Goal: Information Seeking & Learning: Learn about a topic

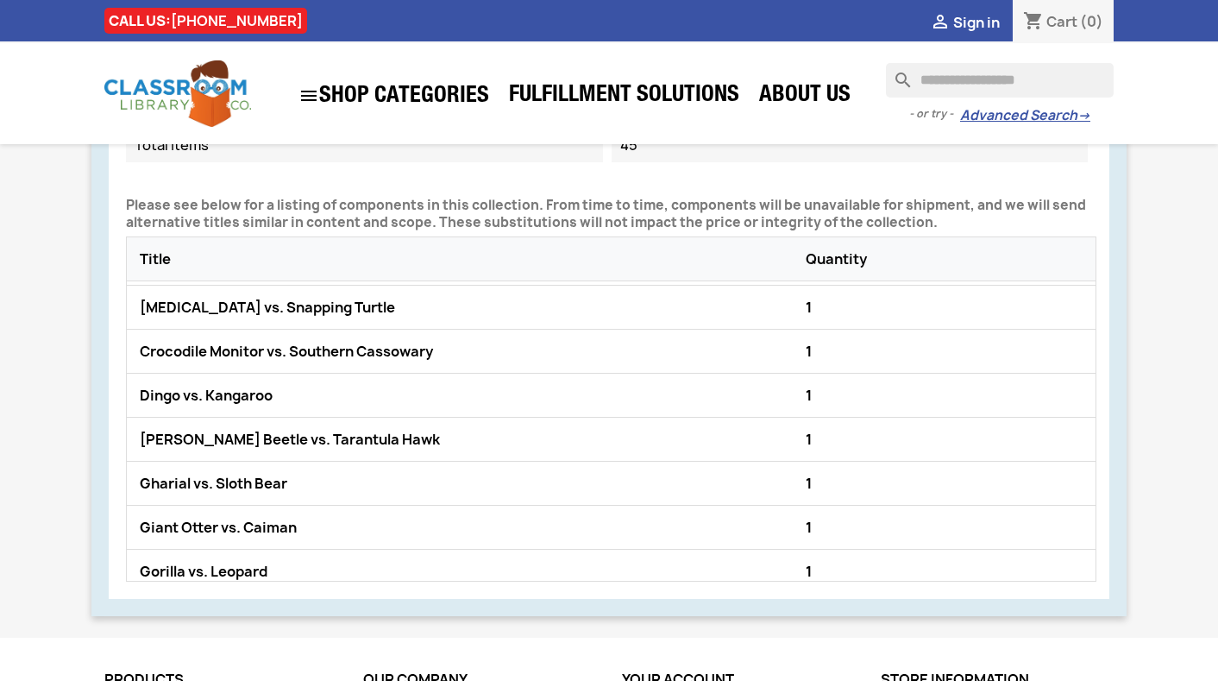
scroll to position [621, 0]
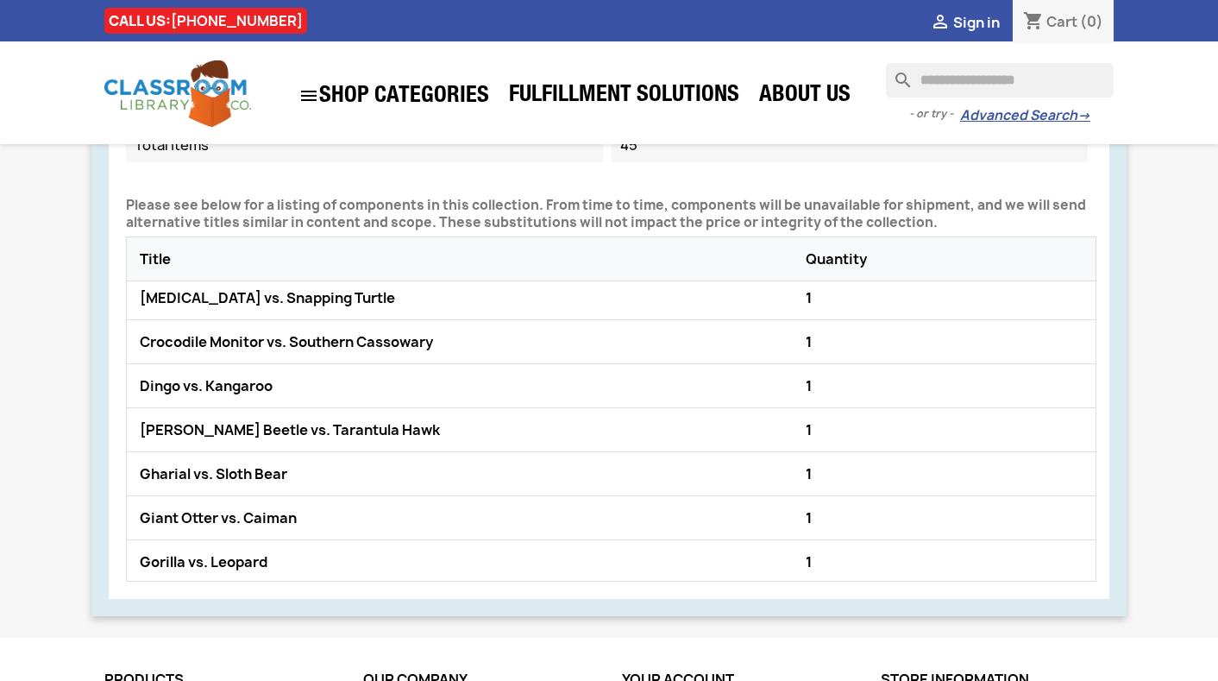
click at [414, 348] on div "Crocodile Monitor vs. Southern Cassowary" at bounding box center [468, 342] width 666 height 26
click at [416, 348] on div "Crocodile Monitor vs. Southern Cassowary" at bounding box center [468, 342] width 666 height 26
click at [421, 345] on div "Crocodile Monitor vs. Southern Cassowary" at bounding box center [468, 342] width 666 height 26
click at [420, 344] on div "Crocodile Monitor vs. Southern Cassowary" at bounding box center [468, 342] width 666 height 26
copy div "Cassowary"
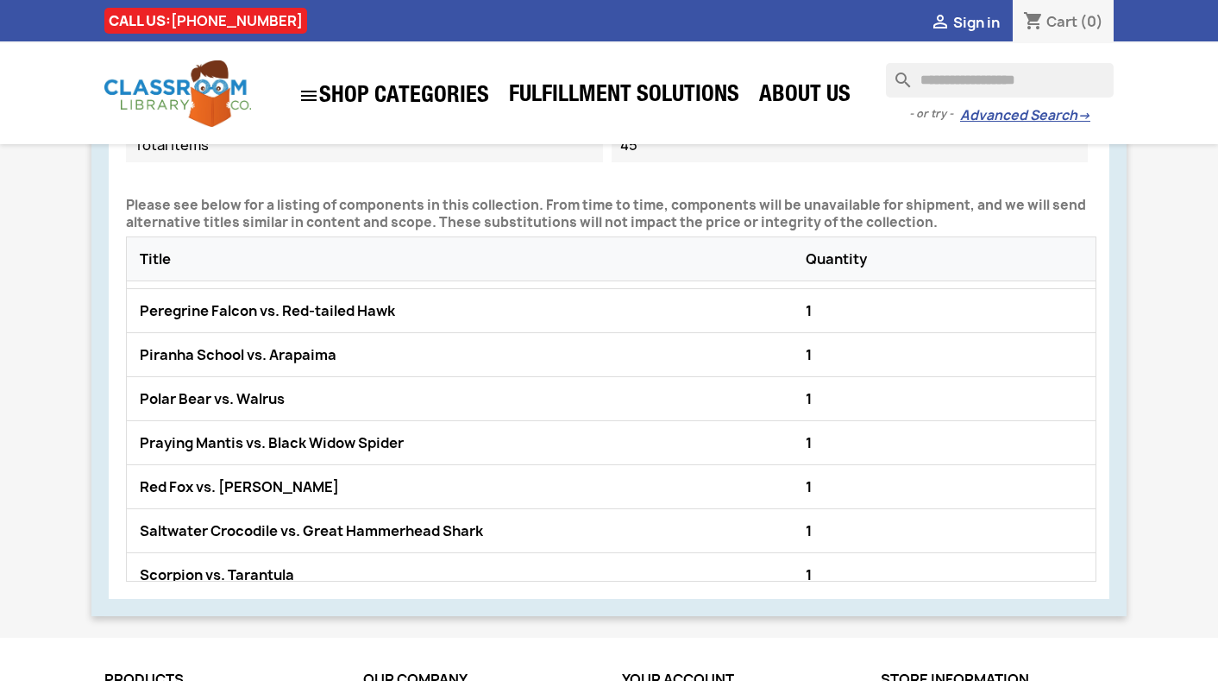
scroll to position [1491, 0]
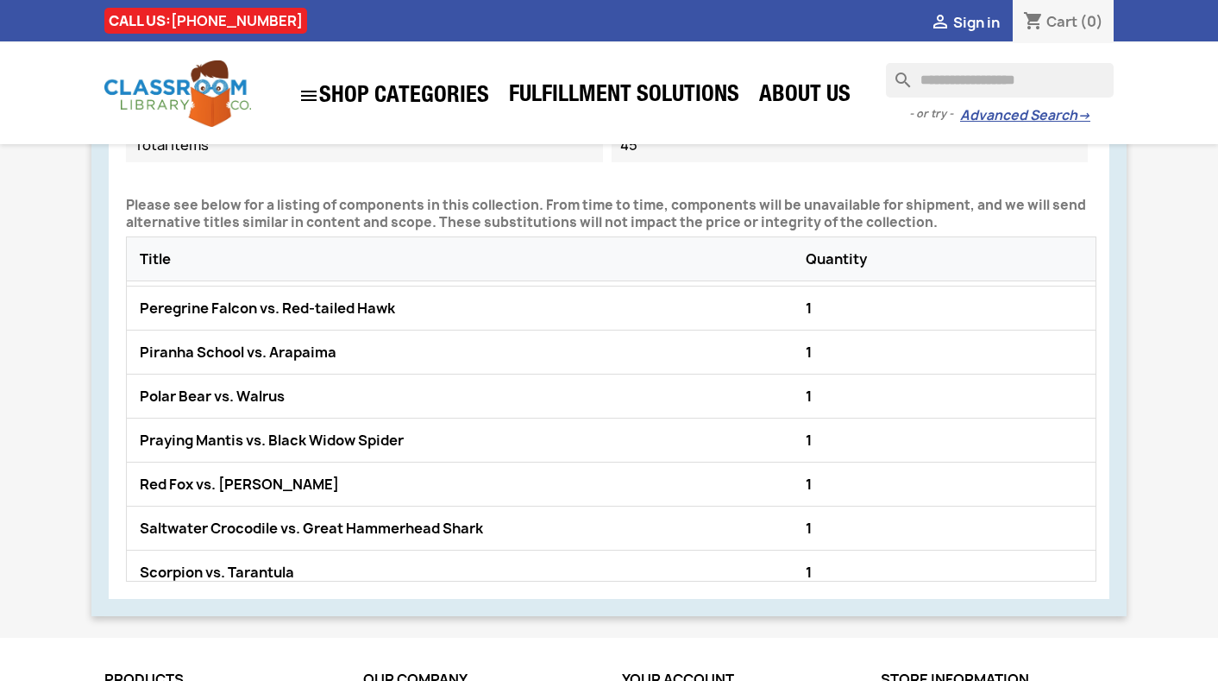
click at [232, 306] on div "Peregrine Falcon vs. Red-tailed Hawk" at bounding box center [468, 308] width 666 height 26
copy div "Peregrine Falcon vs. Red-tailed Hawk"
click at [242, 354] on div "Piranha School vs. Arapaima" at bounding box center [468, 352] width 666 height 26
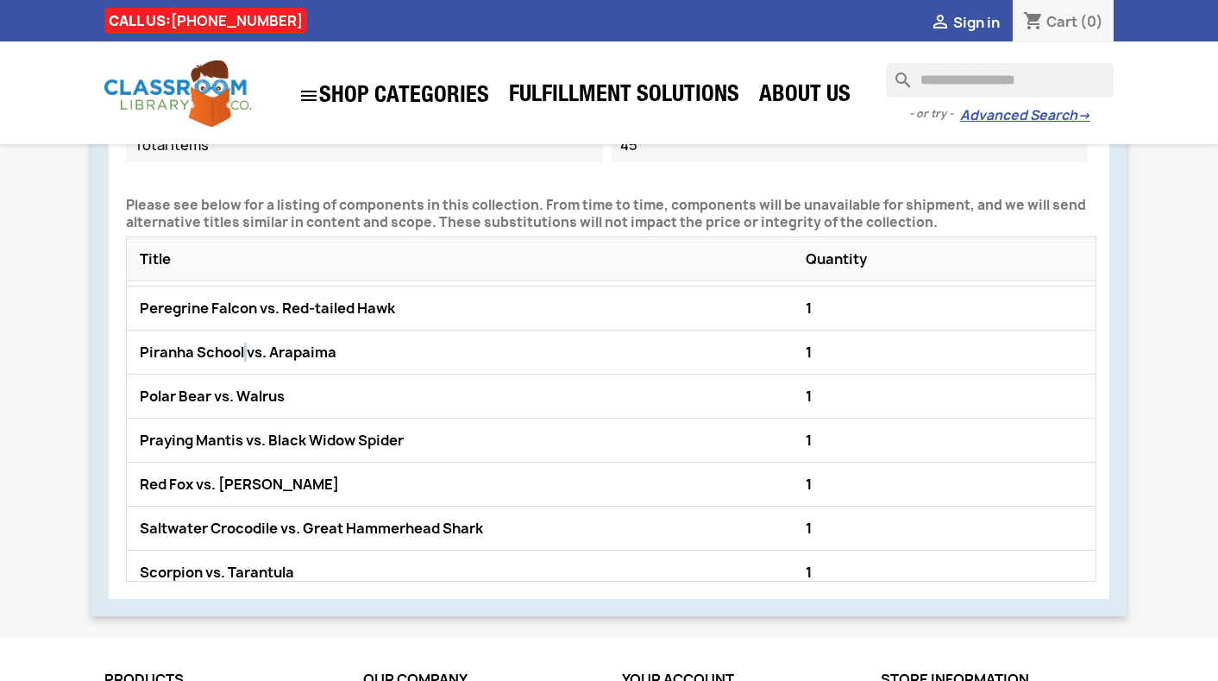
click at [242, 353] on div "Piranha School vs. Arapaima" at bounding box center [468, 352] width 666 height 26
click at [243, 353] on div "Piranha School vs. Arapaima" at bounding box center [468, 352] width 666 height 26
copy div "Piranha School vs. Arapaima"
click at [175, 480] on div "Red Fox vs. [PERSON_NAME]" at bounding box center [468, 484] width 666 height 26
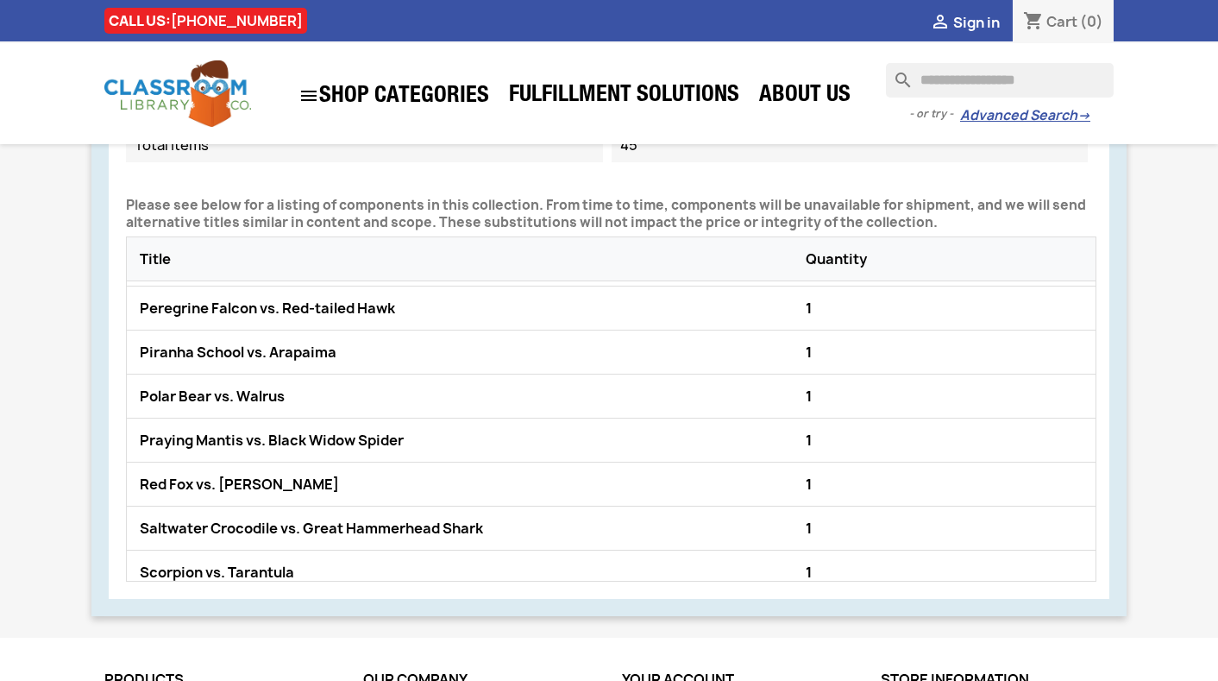
click at [175, 477] on div "Red Fox vs. [PERSON_NAME]" at bounding box center [468, 484] width 666 height 26
copy div "Red Fox vs. [PERSON_NAME]"
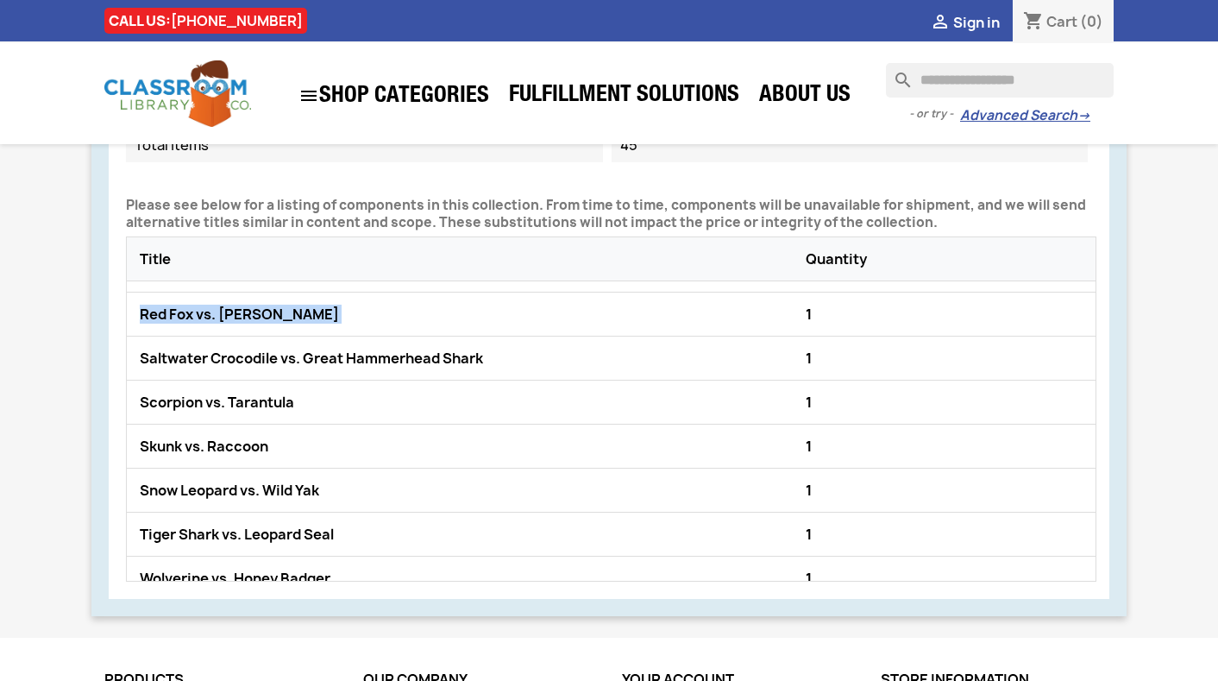
scroll to position [1671, 0]
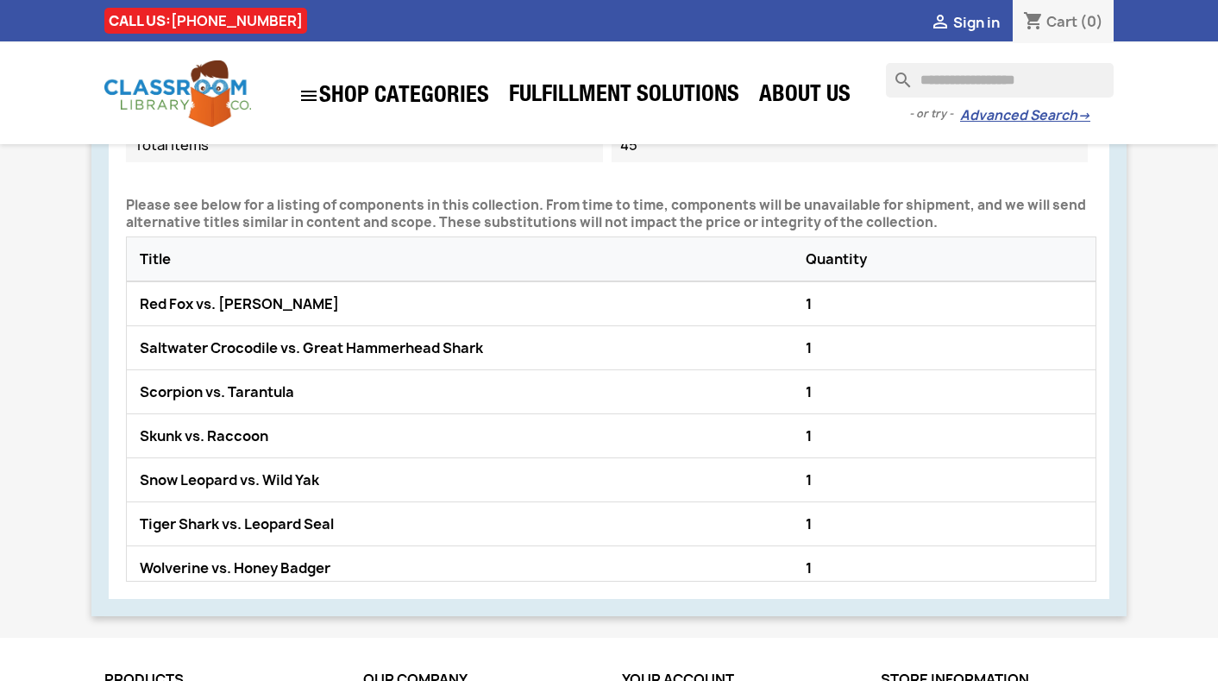
click at [186, 349] on div "Saltwater Crocodile vs. Great Hammerhead Shark" at bounding box center [468, 348] width 666 height 26
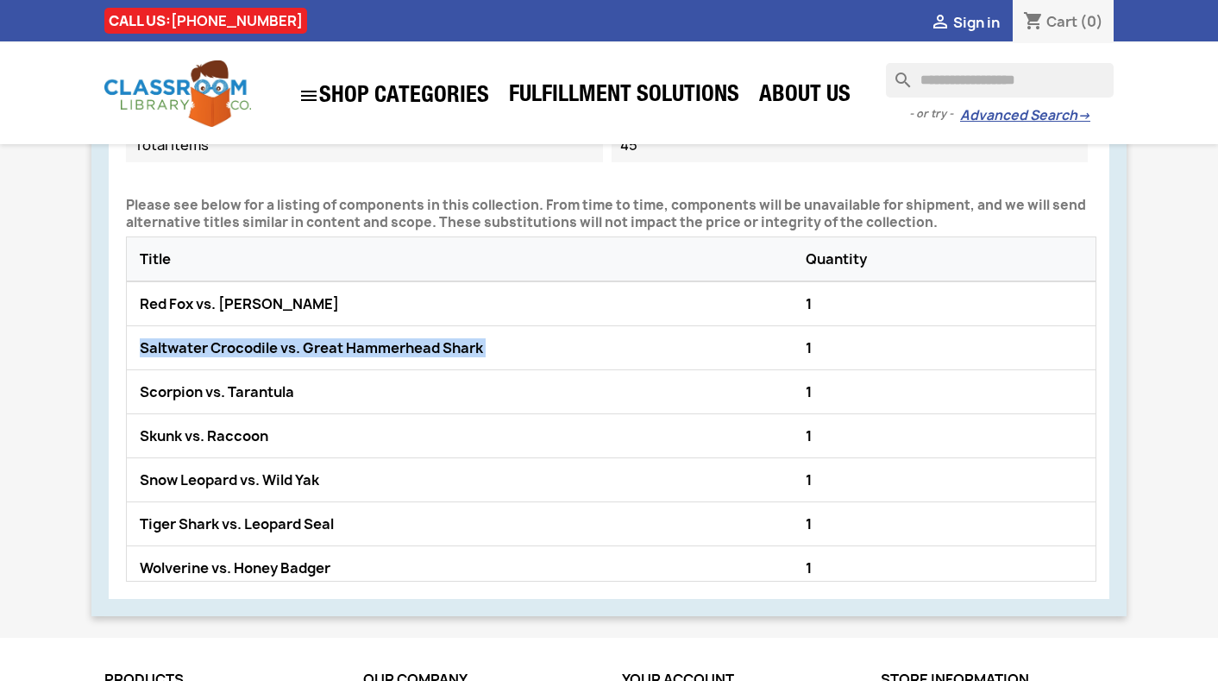
click at [186, 349] on div "Saltwater Crocodile vs. Great Hammerhead Shark" at bounding box center [468, 348] width 666 height 26
copy div "Saltwater Crocodile vs. Great Hammerhead Shark"
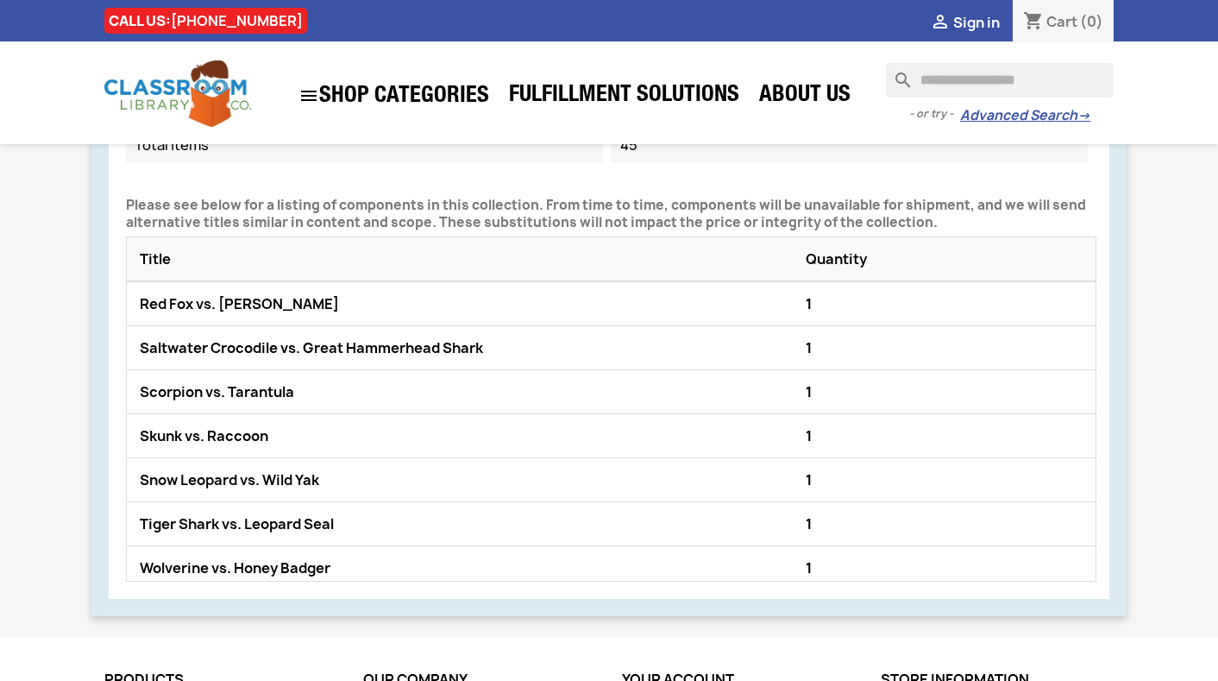
click at [173, 430] on div "Skunk vs. Raccoon" at bounding box center [468, 436] width 666 height 26
copy div "Skunk vs. Raccoon"
click at [696, 386] on div "Scorpion vs. Tarantula" at bounding box center [468, 392] width 666 height 26
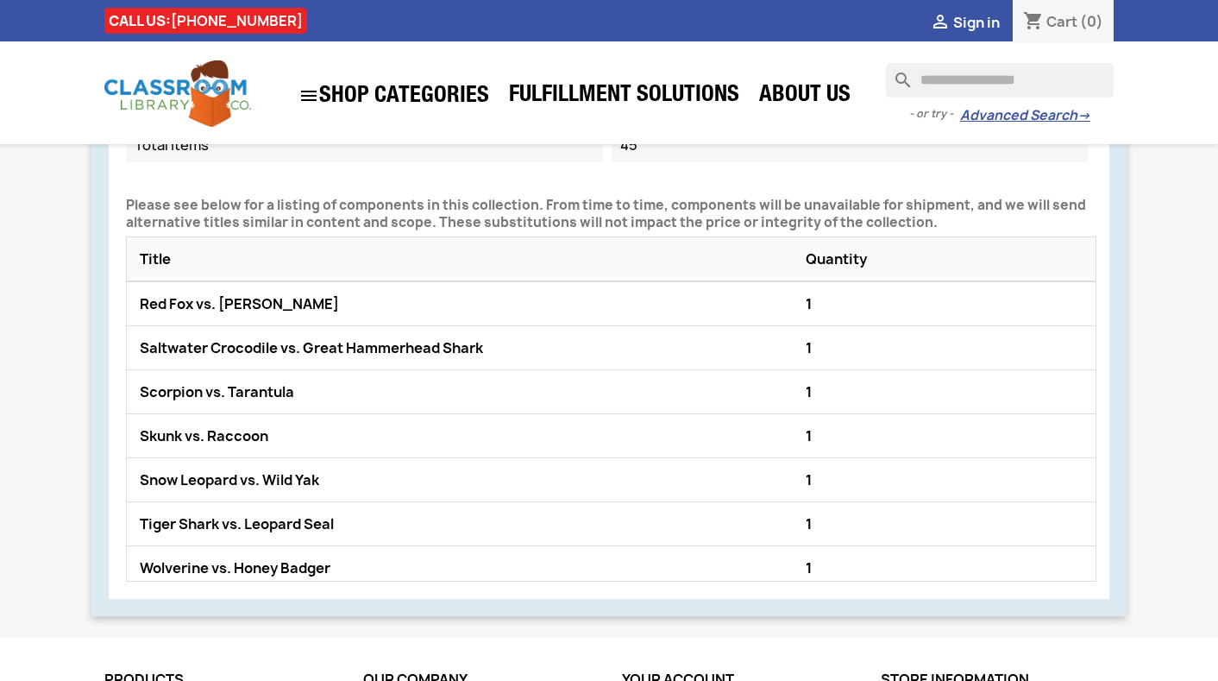
click at [173, 524] on div "Tiger Shark vs. Leopard Seal" at bounding box center [468, 524] width 666 height 26
click at [173, 523] on div "Tiger Shark vs. Leopard Seal" at bounding box center [468, 524] width 666 height 26
copy div "Tiger Shark vs. Leopard Seal"
